Goal: Information Seeking & Learning: Check status

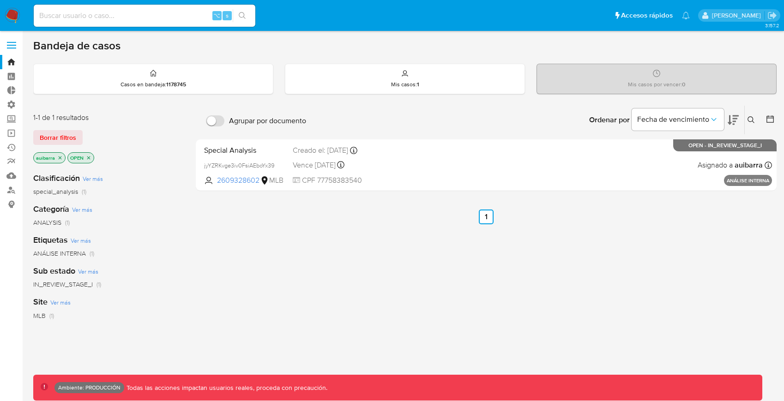
click at [164, 19] on input at bounding box center [145, 16] width 222 height 12
paste input "143125485"
type input "143125485"
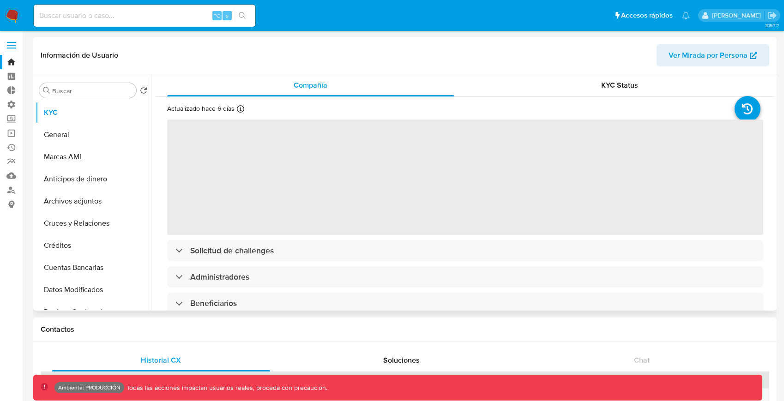
click at [674, 58] on span "Ver Mirada por Persona" at bounding box center [707, 55] width 79 height 22
select select "10"
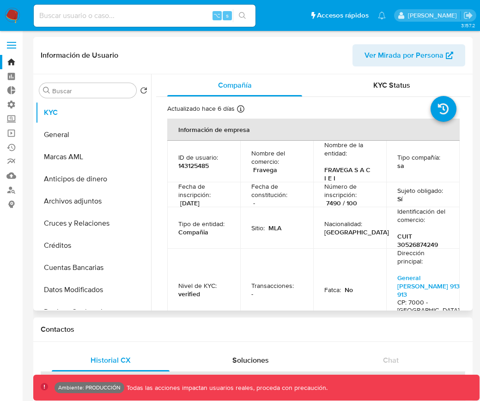
click at [450, 47] on span "Ver Mirada por Persona" at bounding box center [408, 55] width 89 height 20
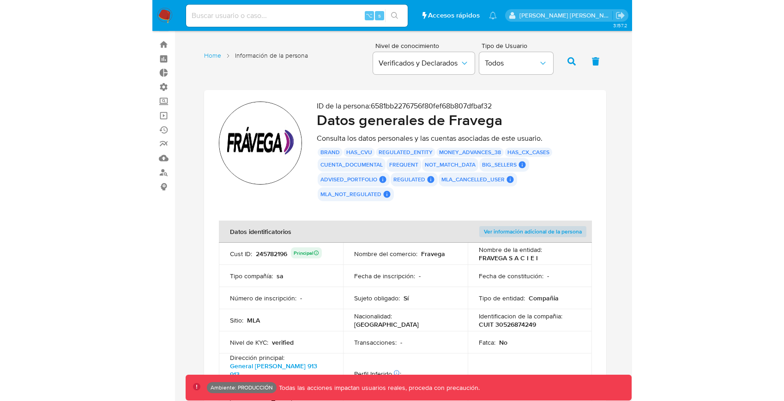
scroll to position [20, 0]
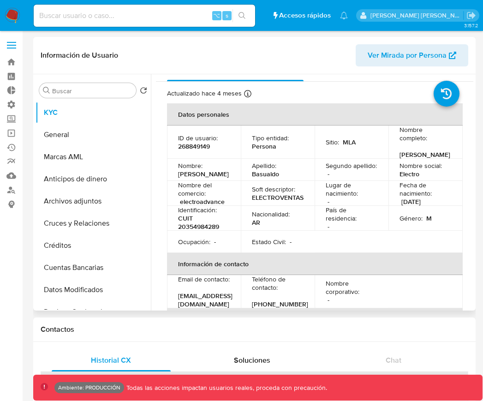
select select "10"
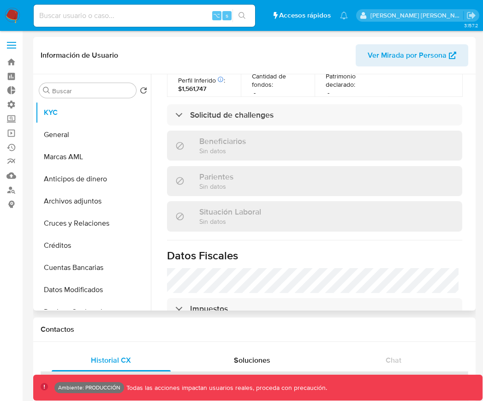
scroll to position [583, 0]
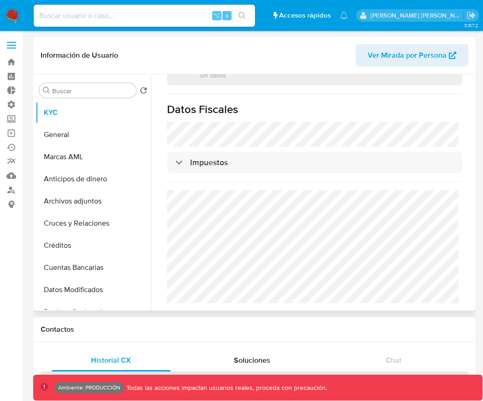
click at [411, 52] on span "Ver Mirada por Persona" at bounding box center [407, 55] width 79 height 22
click at [157, 18] on input at bounding box center [145, 16] width 222 height 12
type input "farmacialafinur"
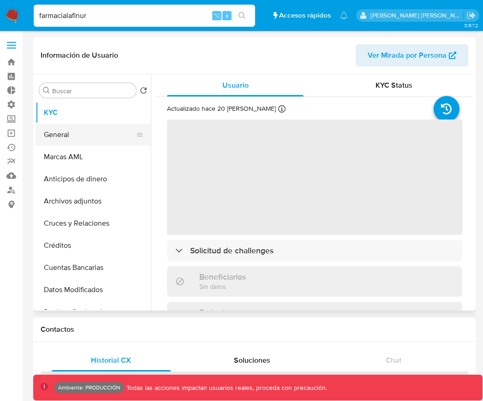
click at [103, 138] on button "General" at bounding box center [90, 135] width 108 height 22
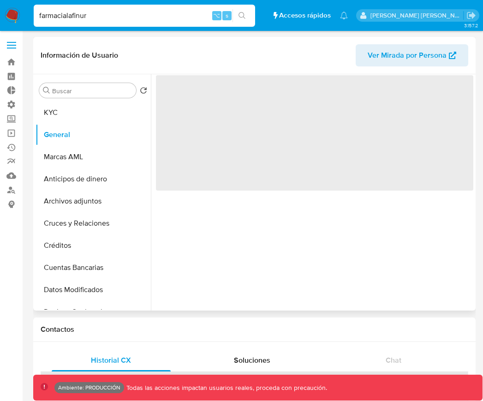
select select "10"
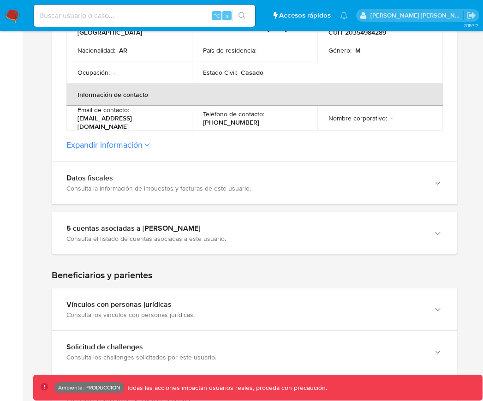
scroll to position [201, 0]
